Goal: Task Accomplishment & Management: Use online tool/utility

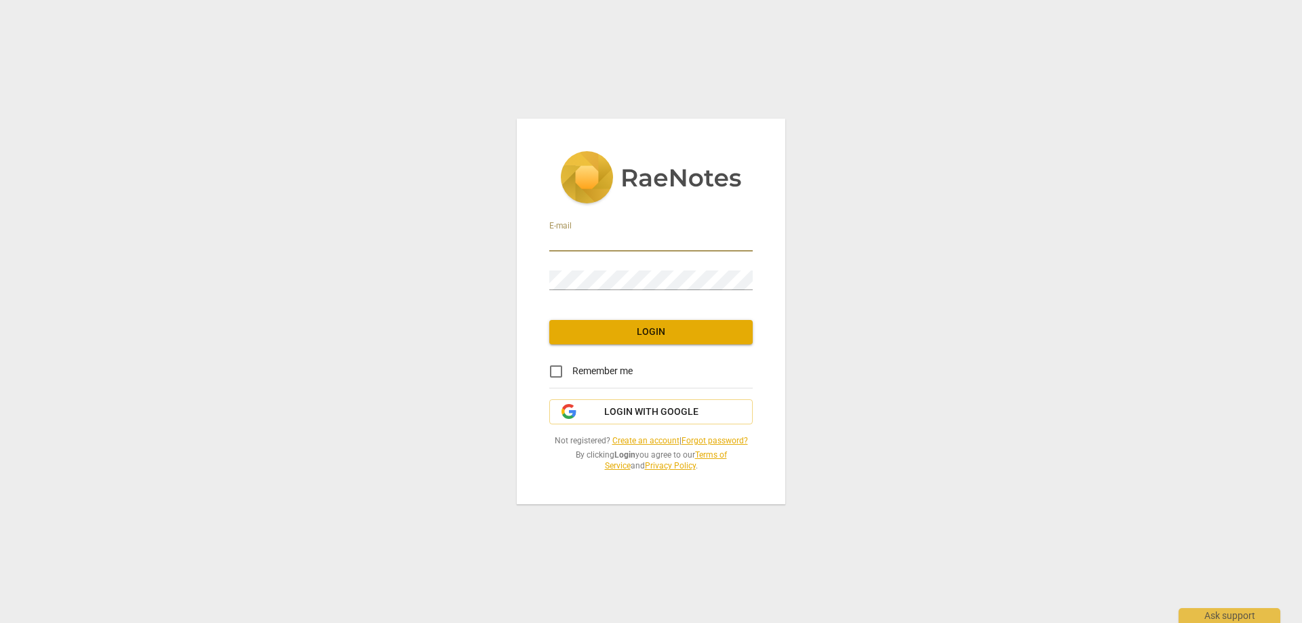
click at [572, 242] on input "email" at bounding box center [650, 242] width 203 height 20
type input "[EMAIL_ADDRESS][DOMAIN_NAME]"
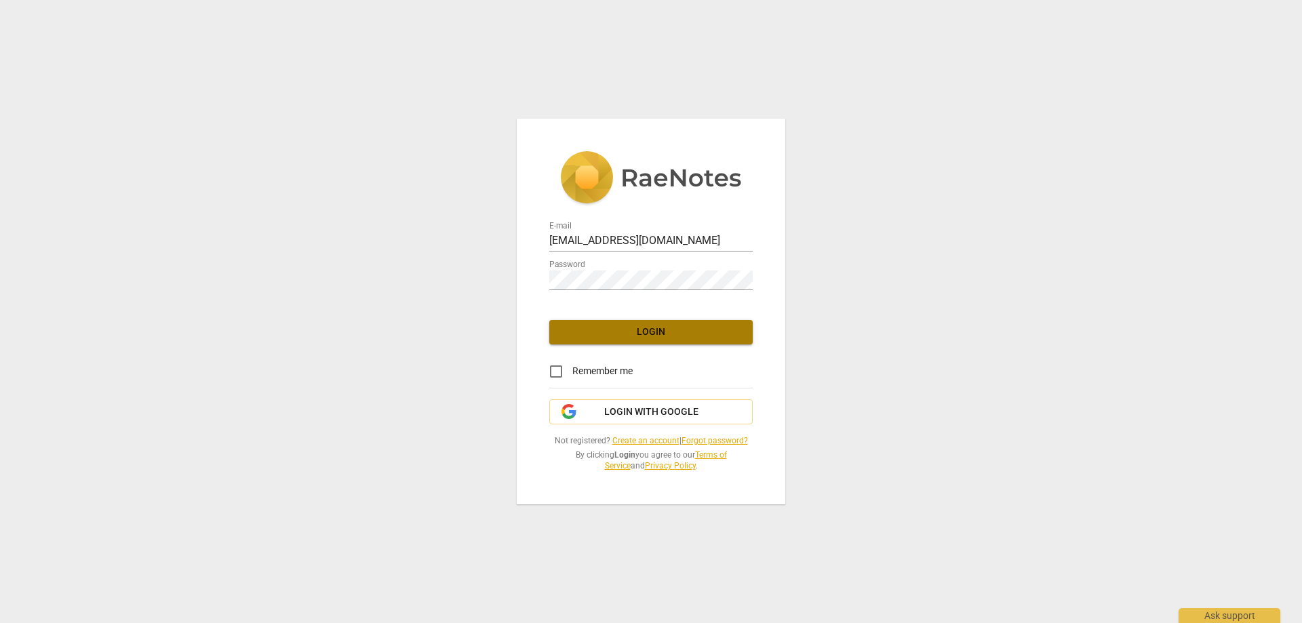
click at [650, 332] on span "Login" at bounding box center [651, 333] width 182 height 14
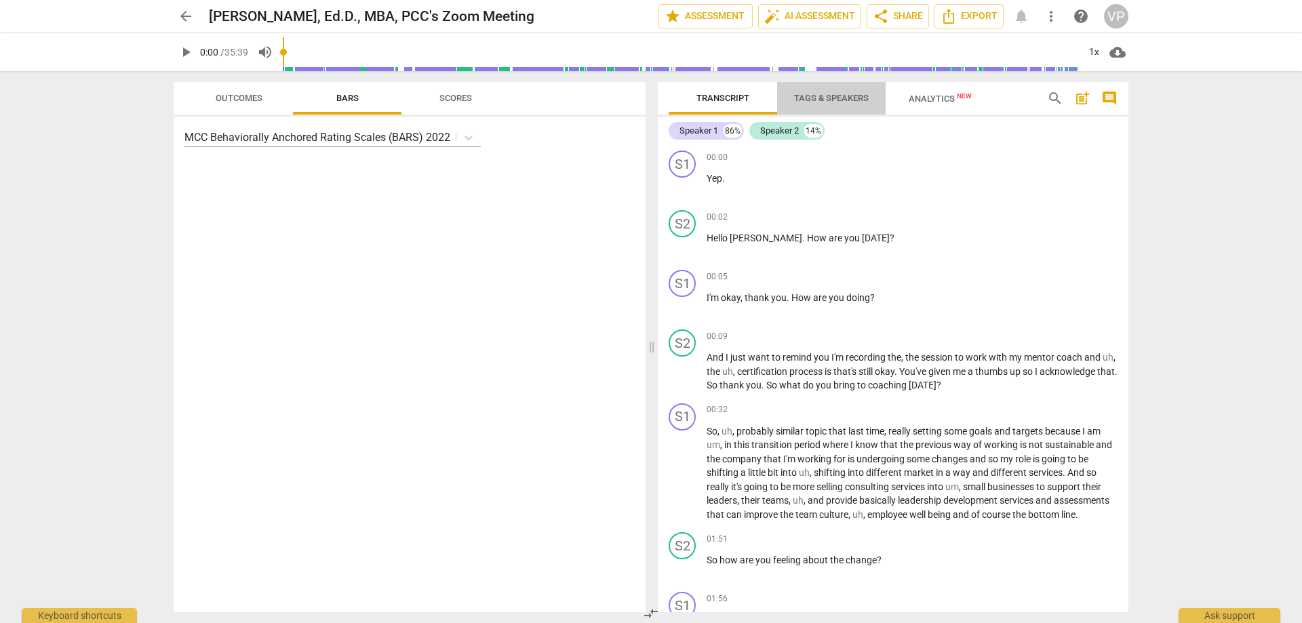
click at [840, 94] on span "Tags & Speakers" at bounding box center [831, 98] width 75 height 10
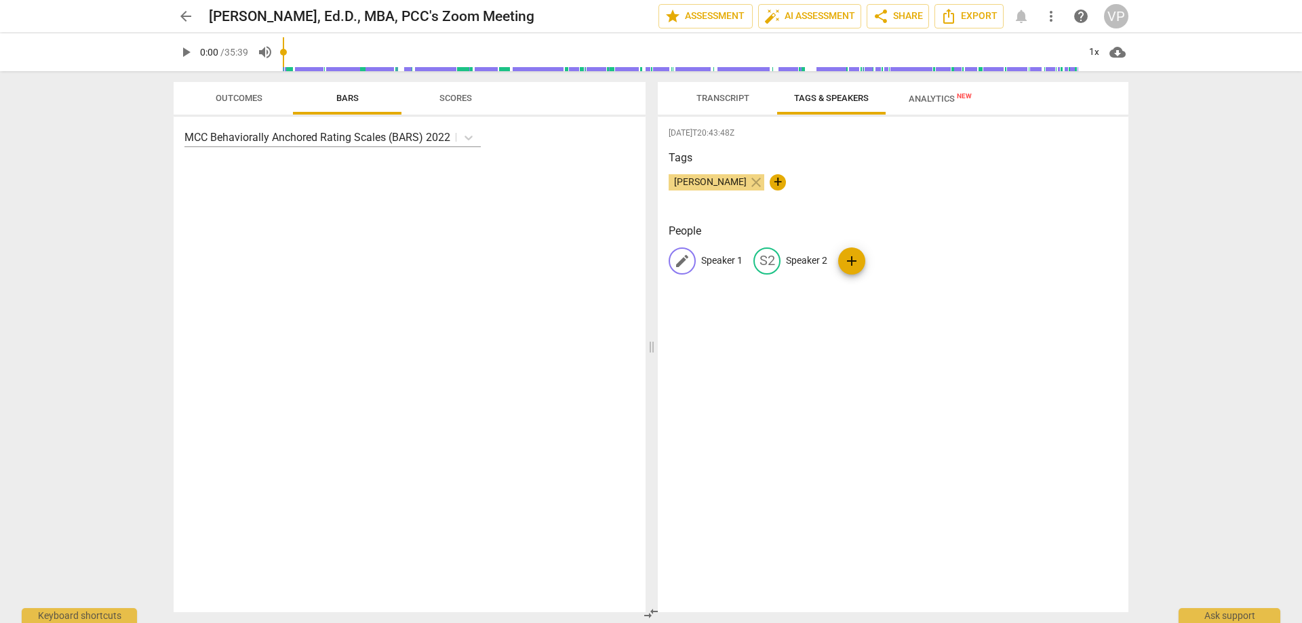
click at [709, 258] on p "Speaker 1" at bounding box center [721, 261] width 41 height 14
type input "[PERSON_NAME]"
click at [884, 260] on p "Speaker 2" at bounding box center [894, 261] width 41 height 14
type input "[PERSON_NAME]"
click at [727, 90] on span "Transcript" at bounding box center [722, 99] width 85 height 18
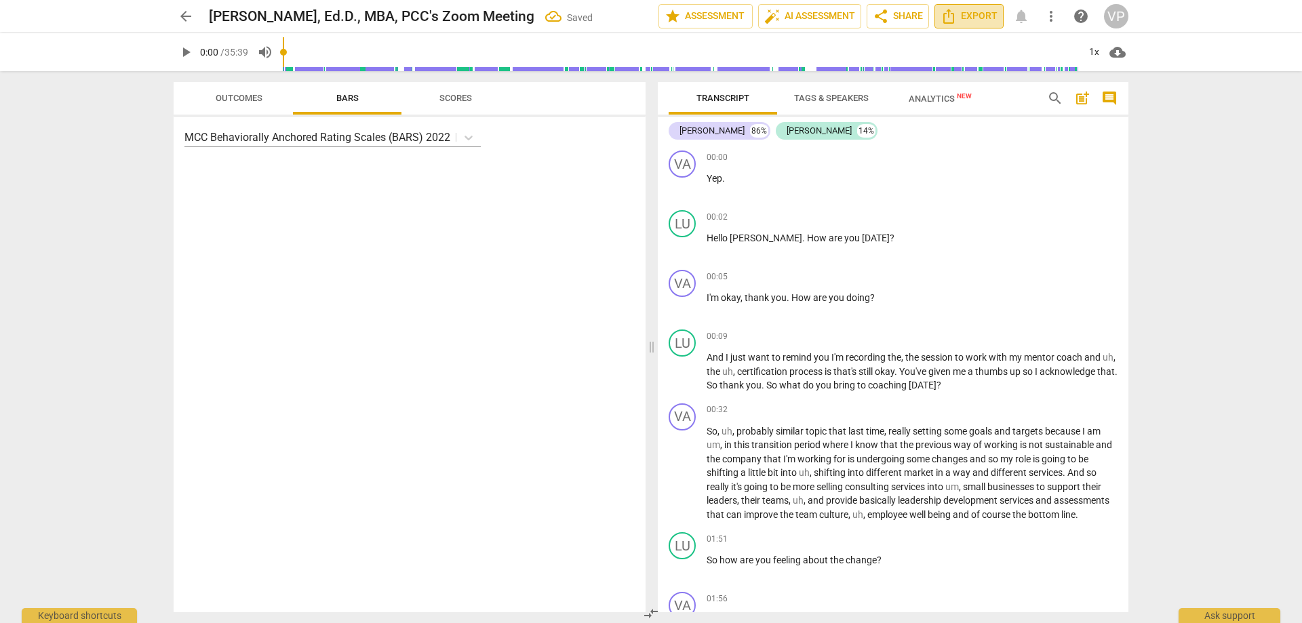
click at [968, 16] on span "Export" at bounding box center [969, 16] width 57 height 16
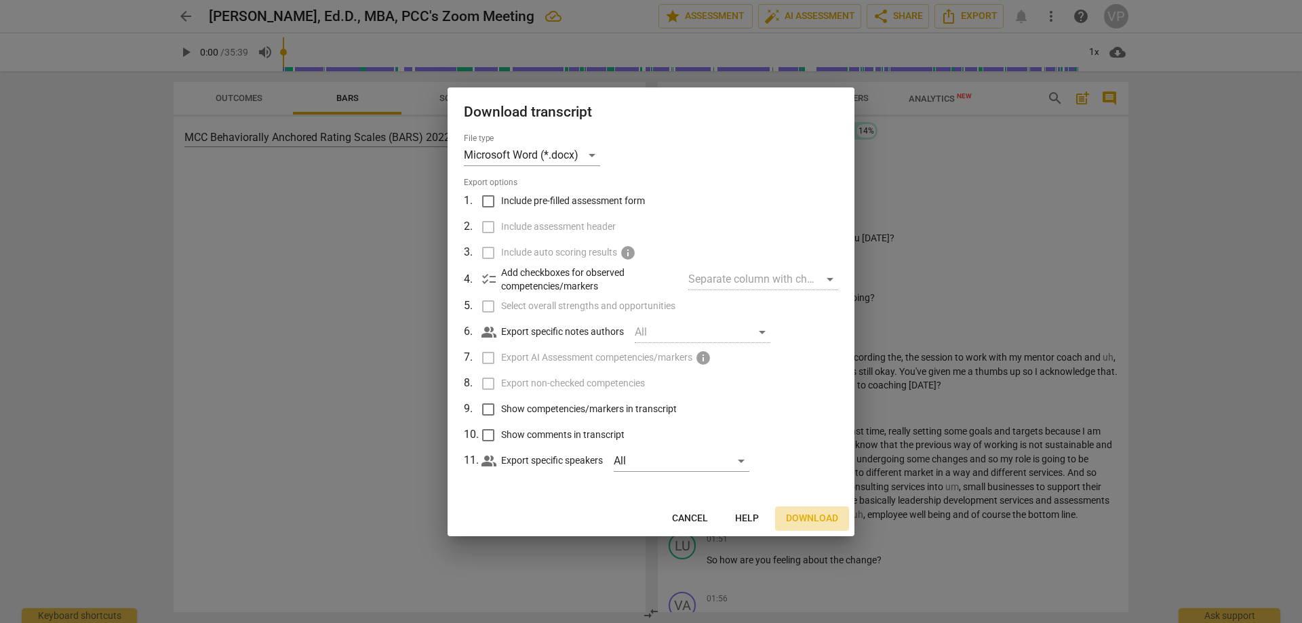
click at [807, 515] on span "Download" at bounding box center [812, 519] width 52 height 14
